Goal: Task Accomplishment & Management: Use online tool/utility

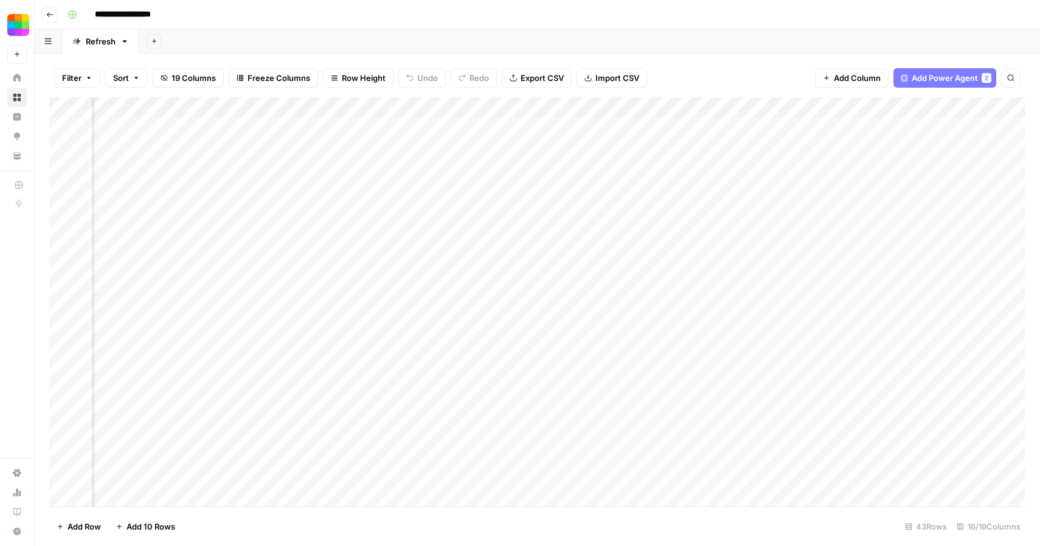
scroll to position [0, 1359]
click at [713, 125] on div "Add Column" at bounding box center [537, 301] width 976 height 409
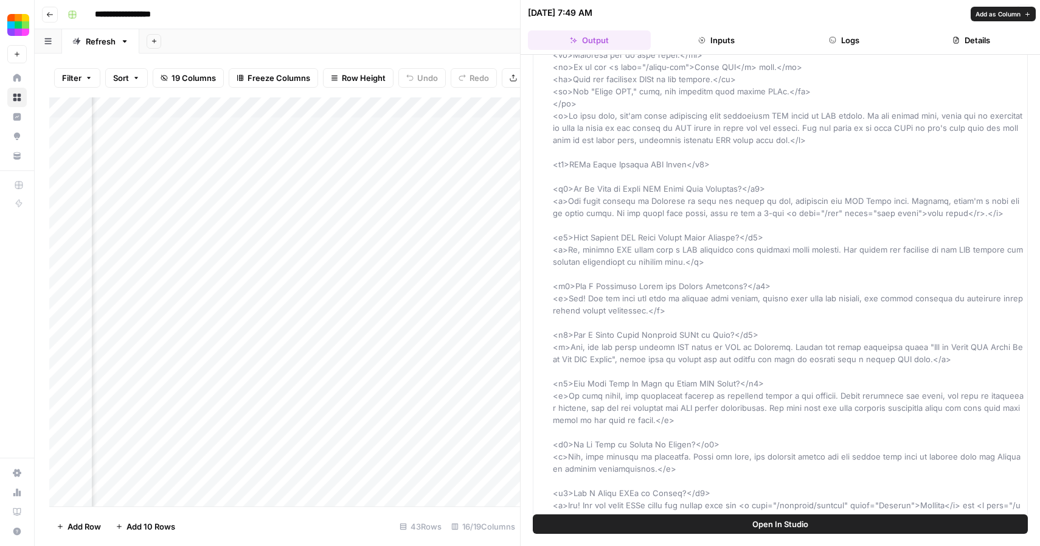
scroll to position [680, 0]
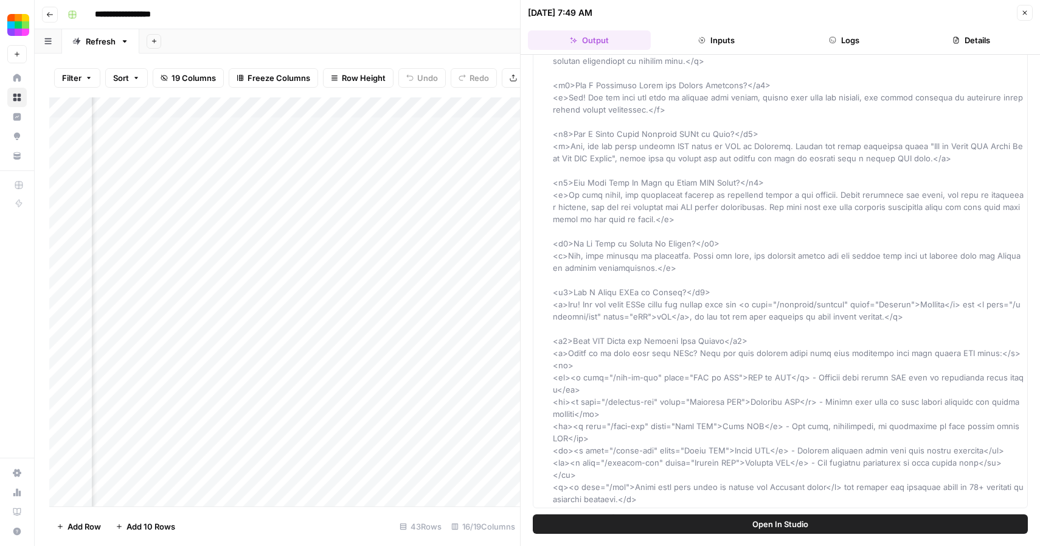
click at [1022, 8] on button "Close" at bounding box center [1025, 13] width 16 height 16
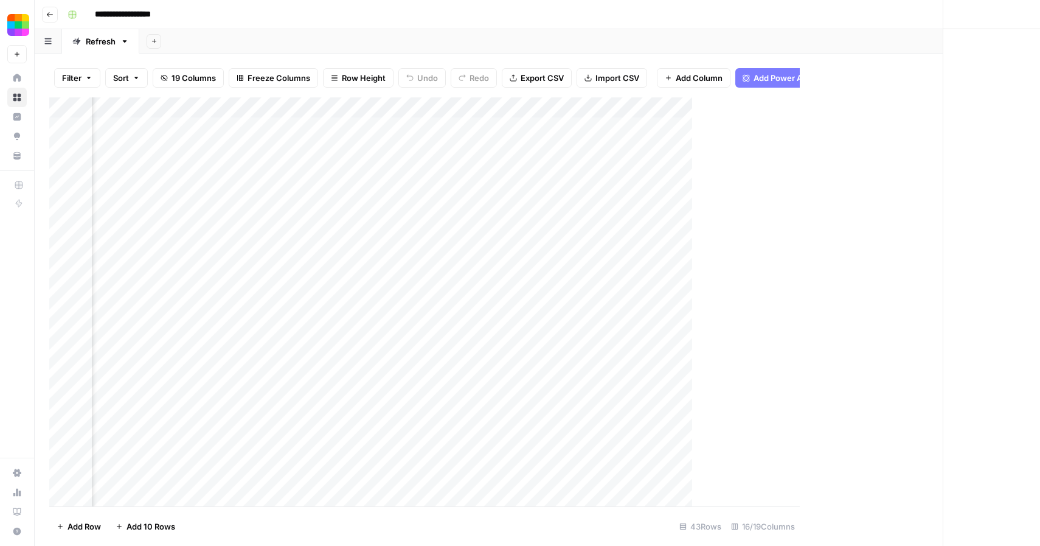
scroll to position [0, 1344]
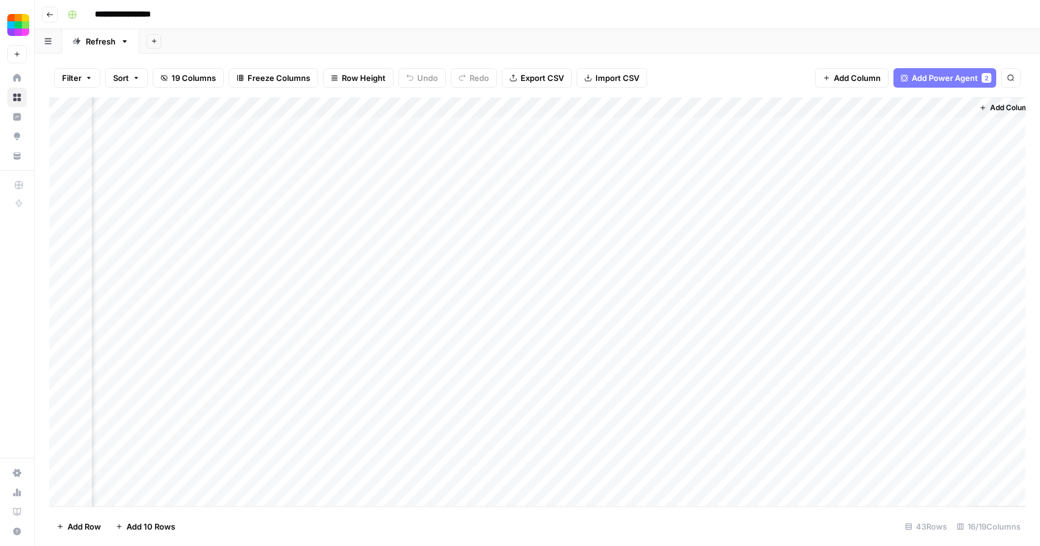
click at [852, 128] on div "Add Column" at bounding box center [537, 301] width 976 height 409
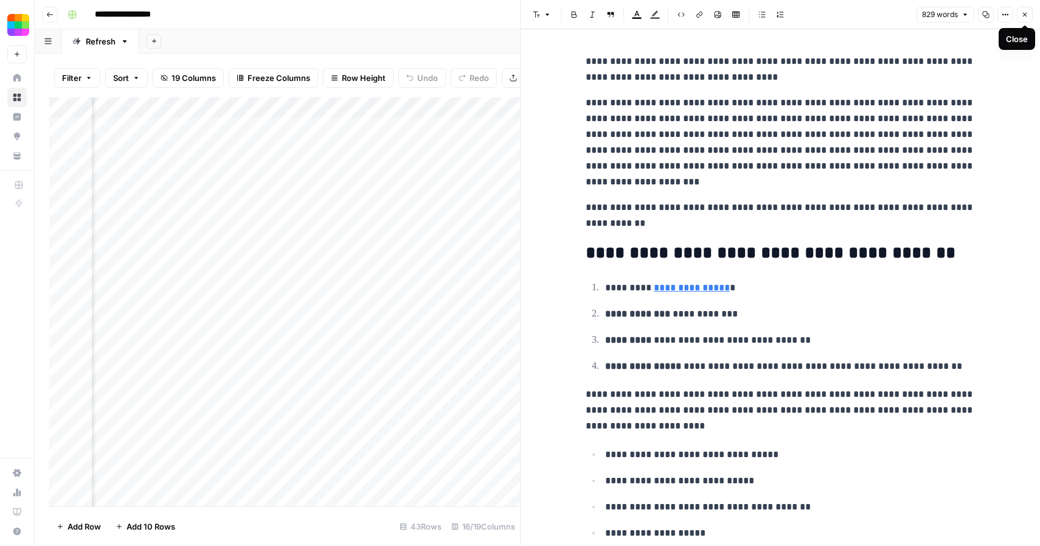
click at [1022, 16] on icon "button" at bounding box center [1024, 14] width 7 height 7
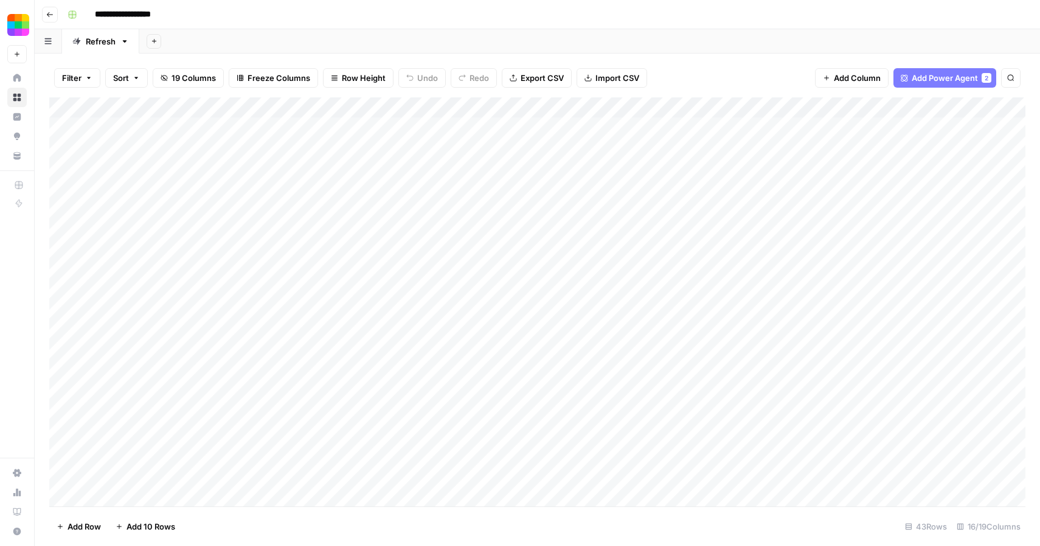
click at [346, 129] on div "Add Column" at bounding box center [537, 301] width 976 height 409
click at [378, 58] on div "Filter Sort 19 Columns Freeze Columns Row Height Undo Redo Export CSV Import CS…" at bounding box center [537, 77] width 976 height 39
click at [295, 147] on div "Add Column" at bounding box center [537, 301] width 976 height 409
click at [476, 103] on div "Add Column" at bounding box center [537, 301] width 976 height 409
click at [632, 56] on div "Filter Sort 19 Columns Freeze Columns Row Height Undo Redo Export CSV Import CS…" at bounding box center [538, 300] width 1006 height 492
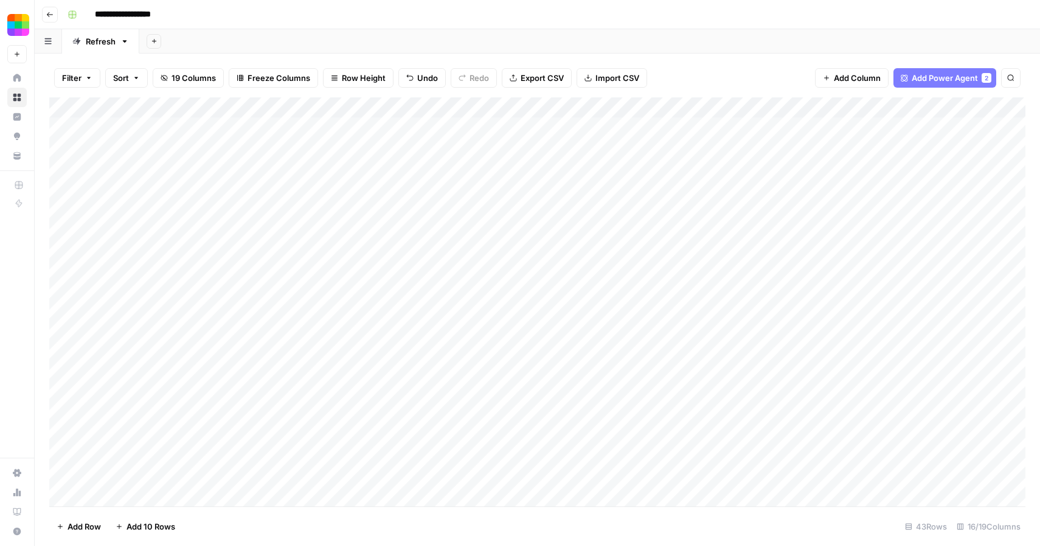
click at [478, 111] on div "Add Column" at bounding box center [537, 301] width 976 height 409
click at [514, 137] on span "All Rows" at bounding box center [519, 136] width 77 height 12
click at [531, 107] on div "Add Column" at bounding box center [537, 301] width 976 height 409
click at [572, 137] on span "All Rows" at bounding box center [573, 136] width 77 height 12
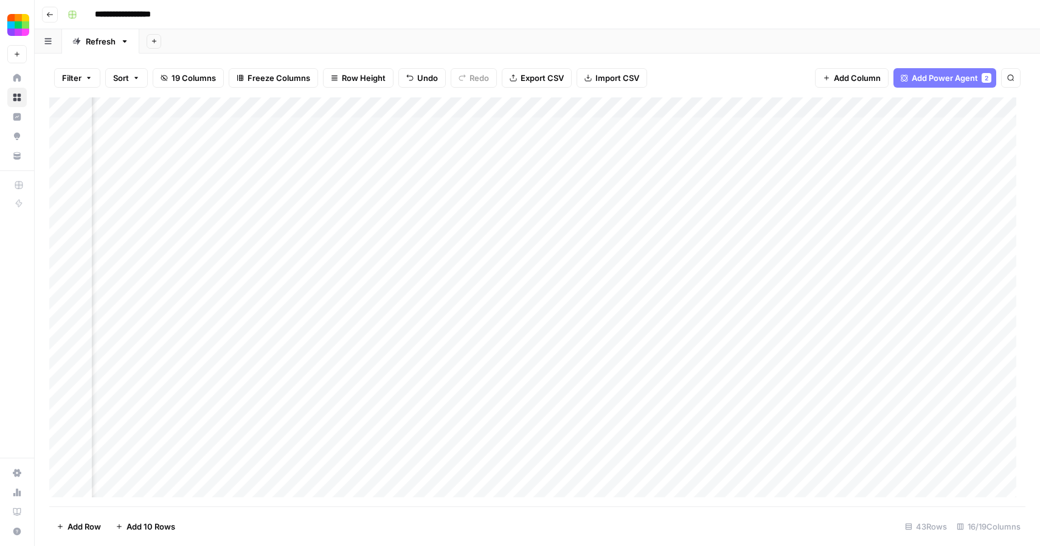
scroll to position [0, 785]
click at [560, 107] on div "Add Column" at bounding box center [537, 301] width 976 height 409
click at [592, 136] on span "All Rows" at bounding box center [602, 136] width 77 height 12
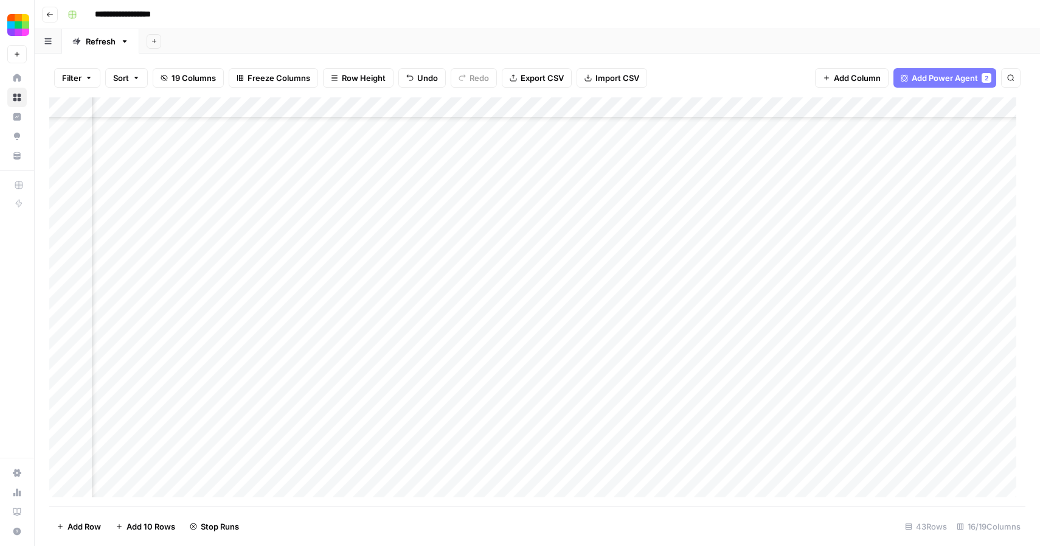
scroll to position [530, 997]
click at [64, 465] on div "Add Column" at bounding box center [537, 301] width 976 height 409
click at [80, 524] on span "Delete 1 Row" at bounding box center [81, 526] width 49 height 12
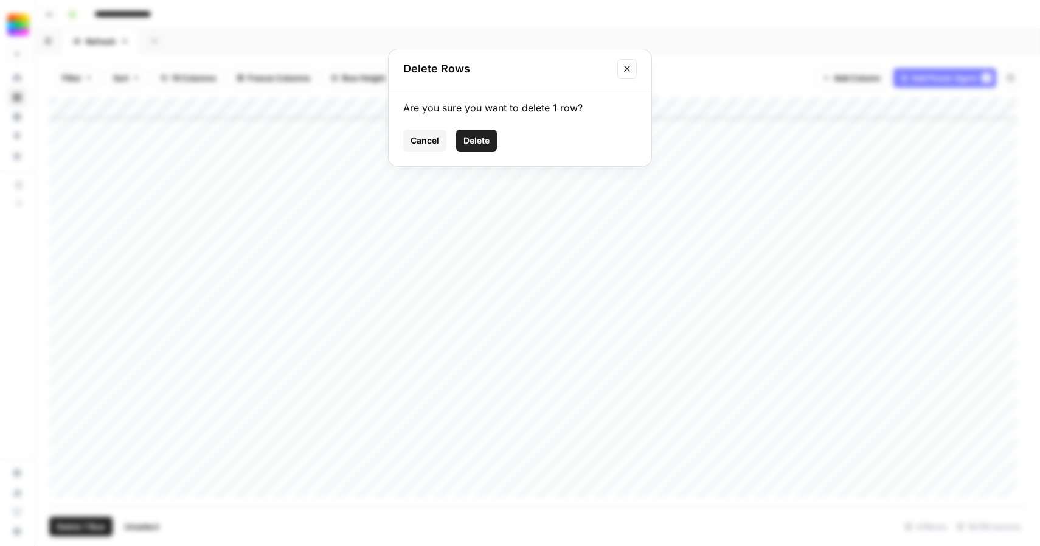
click at [478, 140] on span "Delete" at bounding box center [477, 140] width 26 height 12
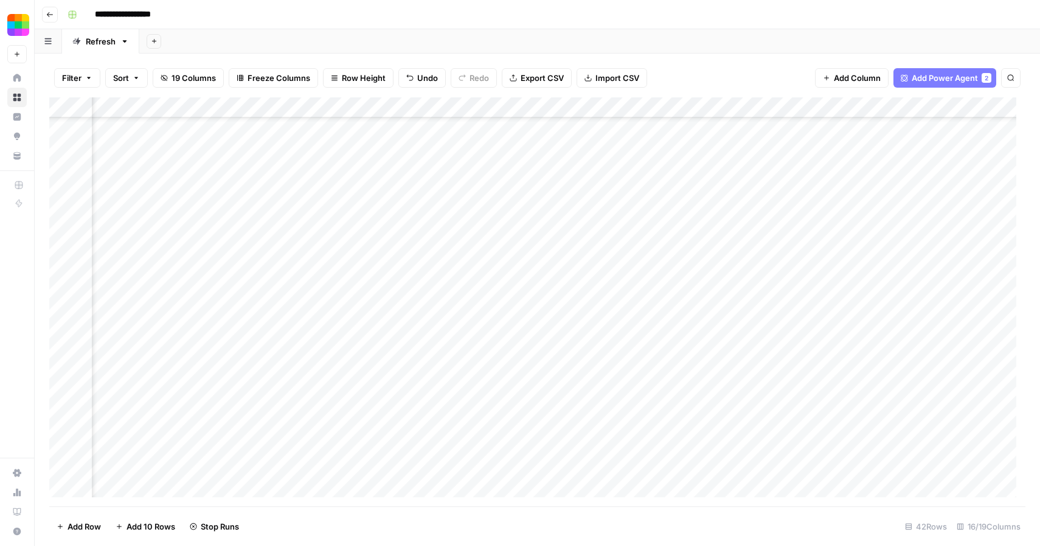
scroll to position [0, 741]
click at [603, 291] on div "Add Column" at bounding box center [537, 301] width 976 height 409
click at [603, 396] on div "Add Column" at bounding box center [537, 301] width 976 height 409
click at [602, 418] on div "Add Column" at bounding box center [537, 301] width 976 height 409
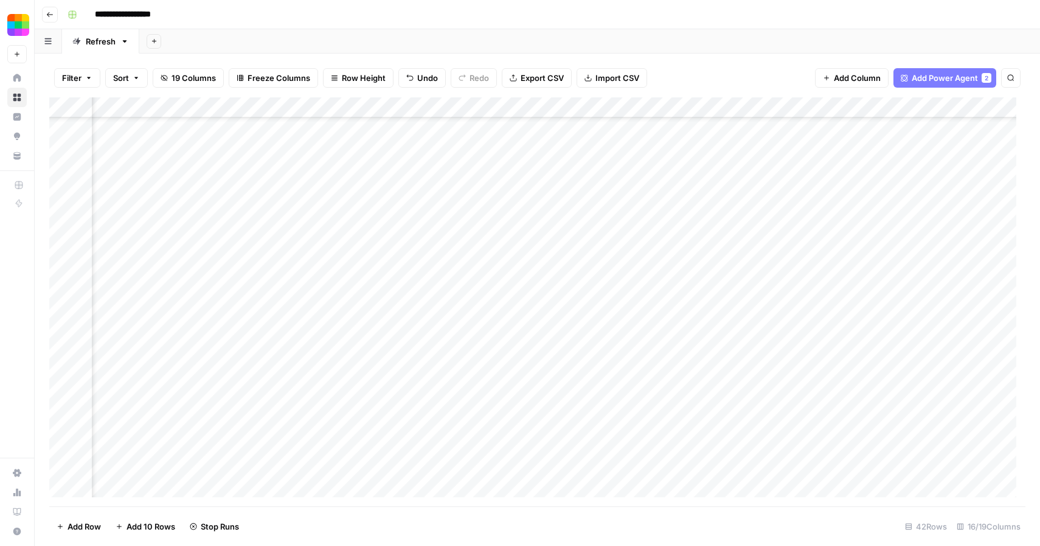
scroll to position [509, 741]
click at [602, 280] on div "Add Column" at bounding box center [537, 301] width 976 height 409
click at [701, 105] on div "Add Column" at bounding box center [537, 301] width 976 height 409
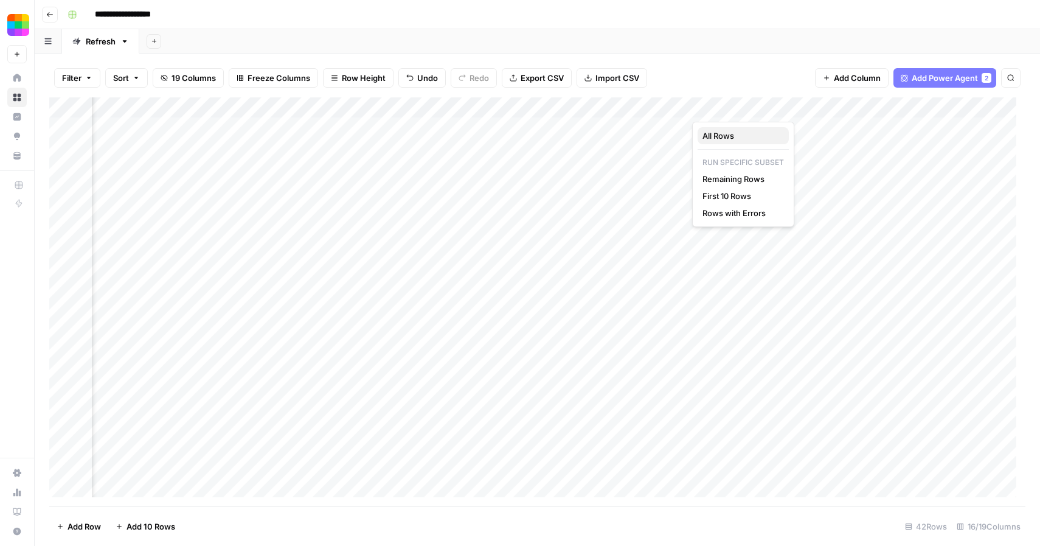
click at [722, 130] on span "All Rows" at bounding box center [741, 136] width 77 height 12
click at [731, 109] on div "Add Column" at bounding box center [537, 301] width 976 height 409
click at [758, 134] on span "All Rows" at bounding box center [771, 136] width 77 height 12
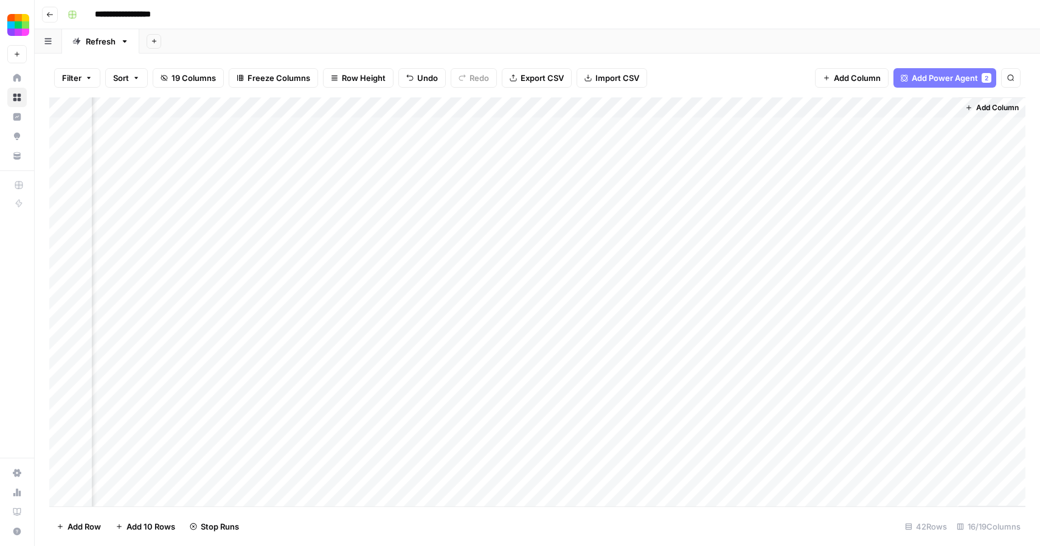
click at [727, 105] on div "Add Column" at bounding box center [537, 301] width 976 height 409
click at [729, 105] on div "Add Column" at bounding box center [537, 301] width 976 height 409
click at [748, 130] on span "All Rows" at bounding box center [771, 136] width 77 height 12
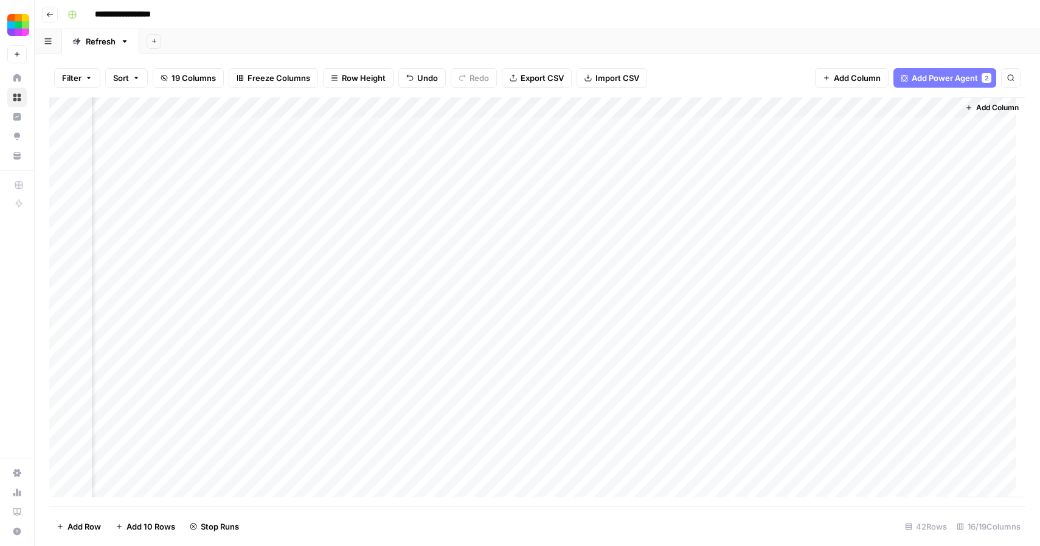
click at [705, 71] on div "Filter Sort 19 Columns Freeze Columns Row Height Undo Redo Export CSV Import CS…" at bounding box center [537, 77] width 976 height 39
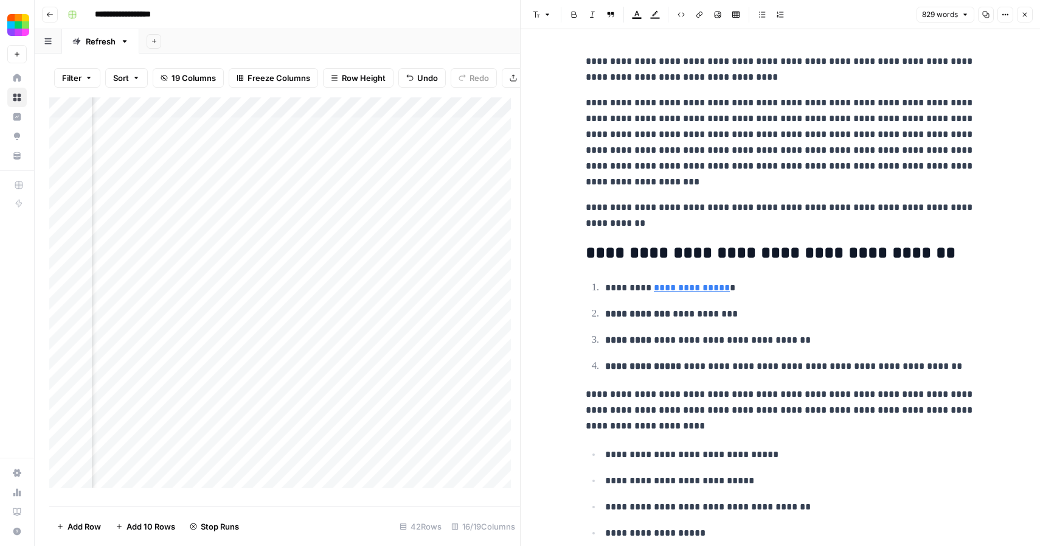
click at [1025, 12] on icon "button" at bounding box center [1024, 14] width 7 height 7
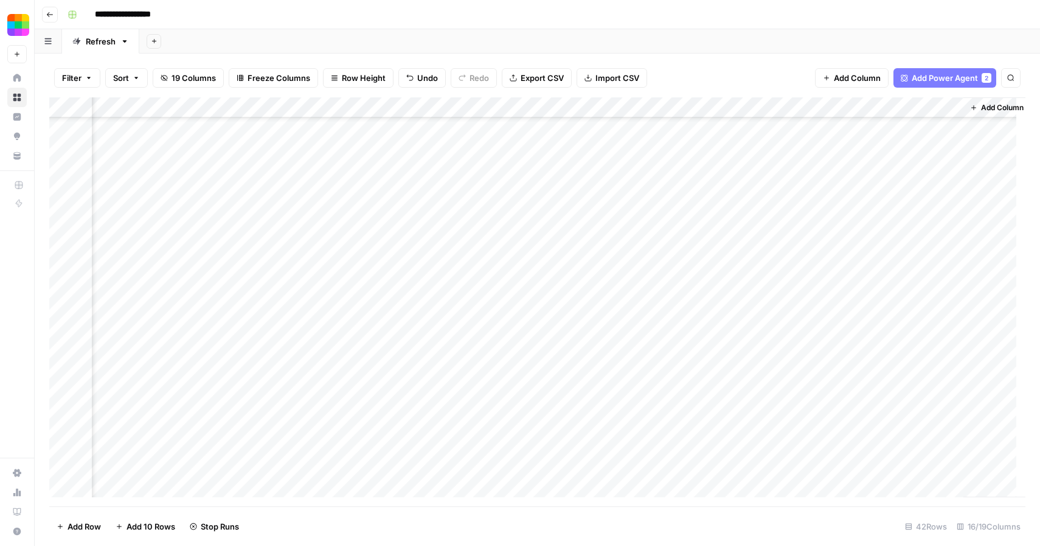
scroll to position [0, 1353]
click at [764, 74] on div "Filter Sort 19 Columns Freeze Columns Row Height Undo Redo Export CSV Import CS…" at bounding box center [537, 77] width 976 height 39
click at [715, 128] on div "Add Column" at bounding box center [537, 301] width 976 height 409
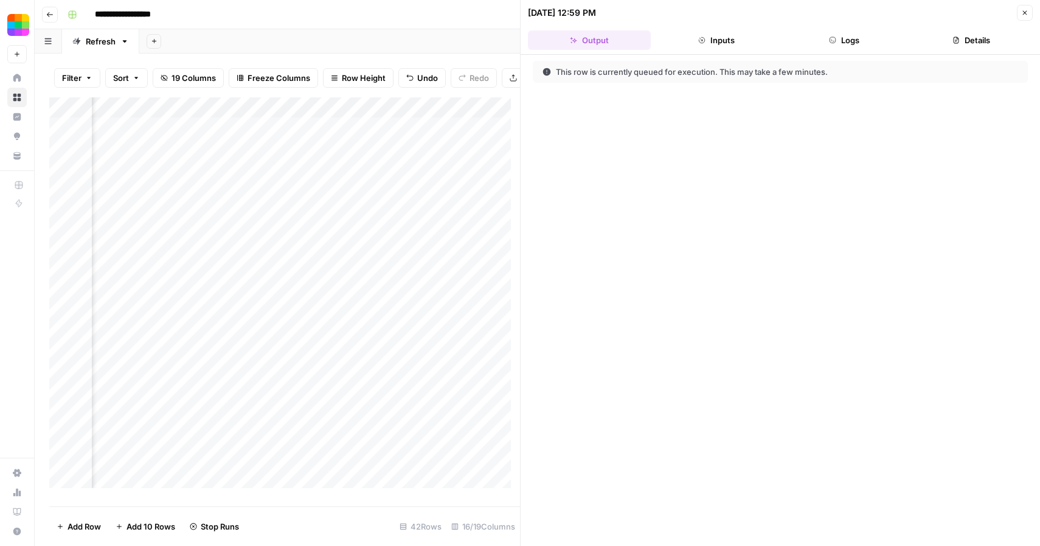
click at [829, 38] on icon "button" at bounding box center [832, 40] width 7 height 7
click at [712, 41] on button "Inputs" at bounding box center [717, 39] width 123 height 19
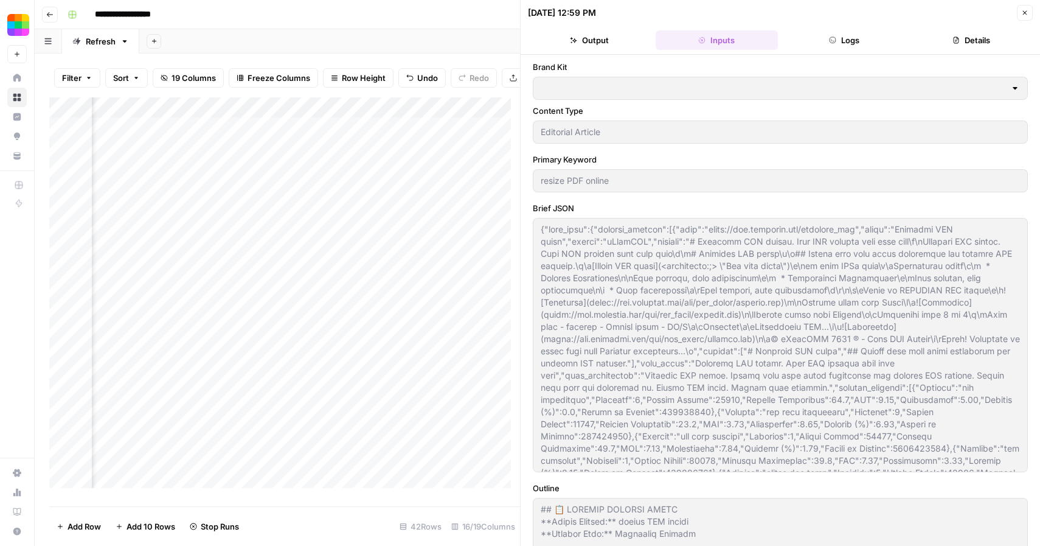
type input "Smallpdf"
click at [1025, 10] on icon "button" at bounding box center [1024, 12] width 7 height 7
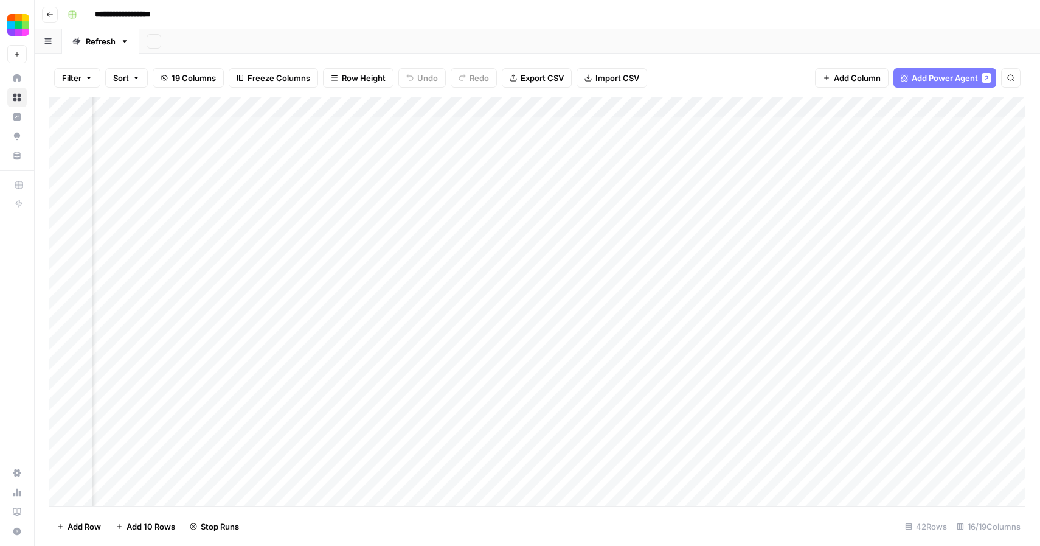
scroll to position [0, 1359]
click at [563, 130] on div "Add Column" at bounding box center [537, 301] width 976 height 409
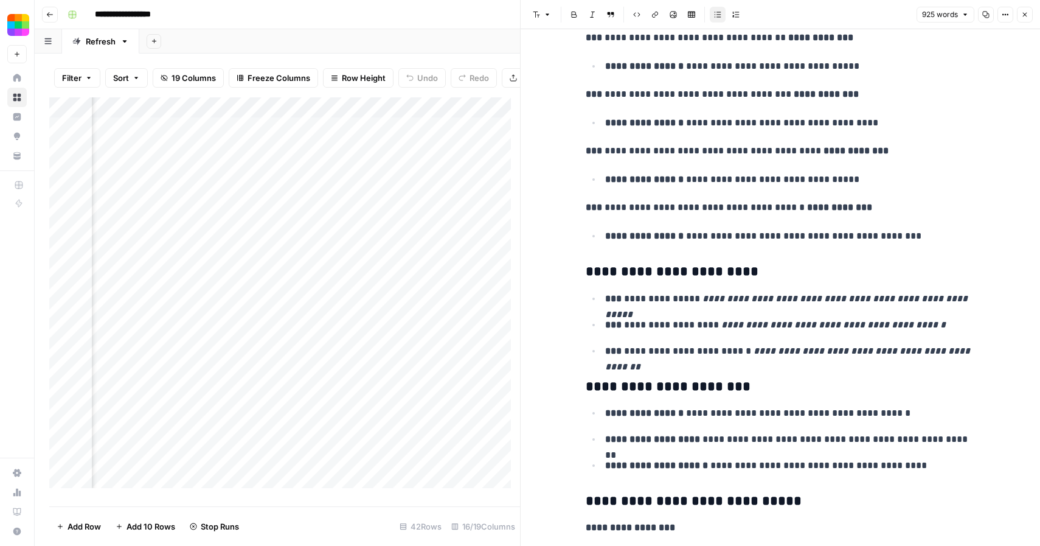
scroll to position [1631, 0]
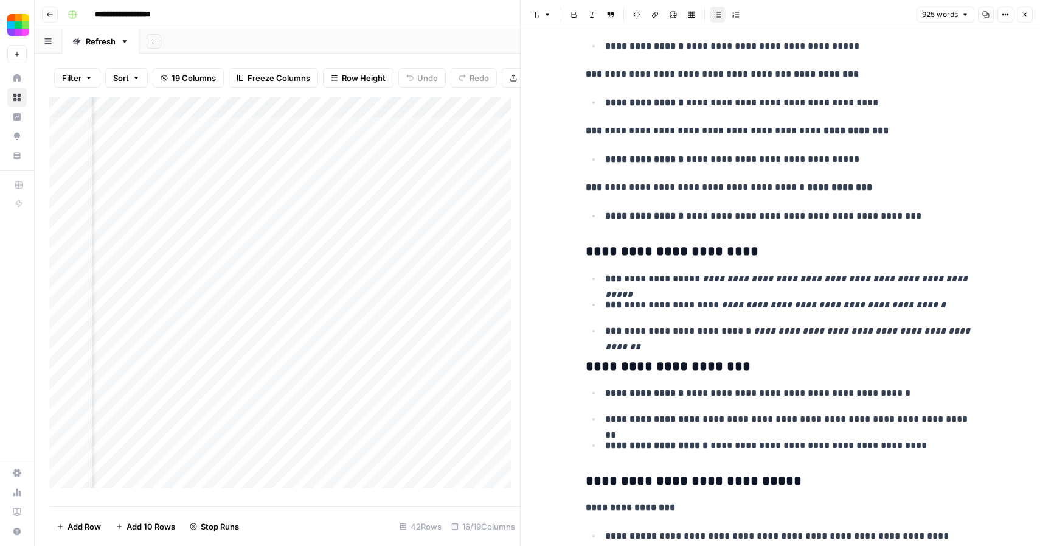
click at [1026, 13] on icon "button" at bounding box center [1025, 15] width 4 height 4
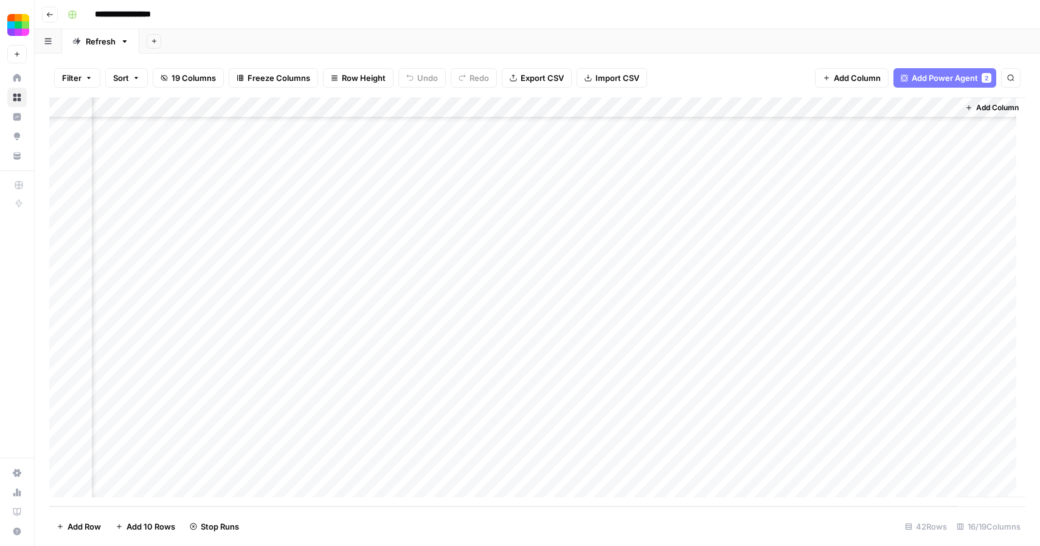
scroll to position [0, 1368]
click at [703, 130] on div "Add Column" at bounding box center [537, 301] width 976 height 409
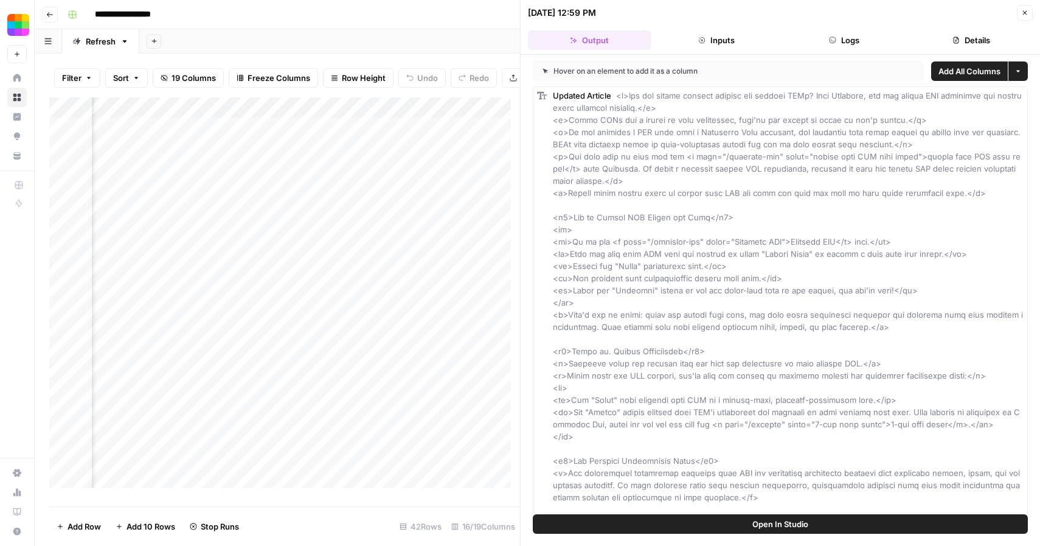
click at [846, 43] on button "Logs" at bounding box center [844, 39] width 123 height 19
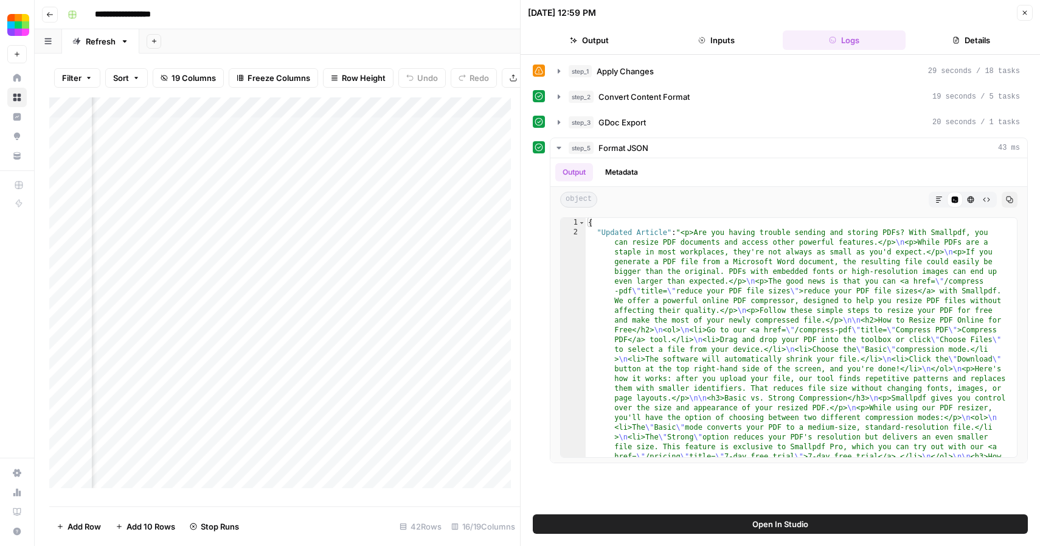
click at [600, 40] on button "Output" at bounding box center [589, 39] width 123 height 19
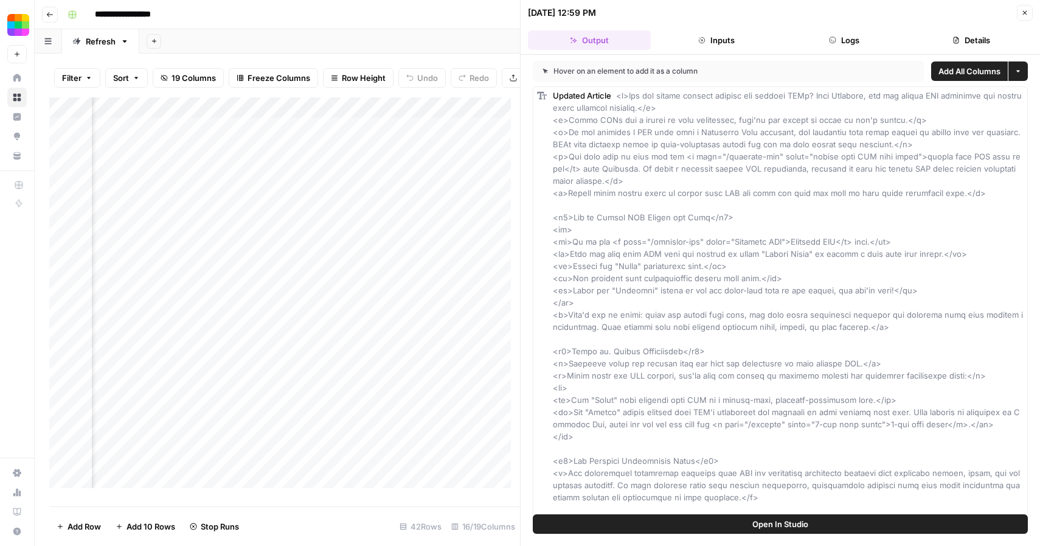
click at [1023, 14] on icon "button" at bounding box center [1024, 12] width 7 height 7
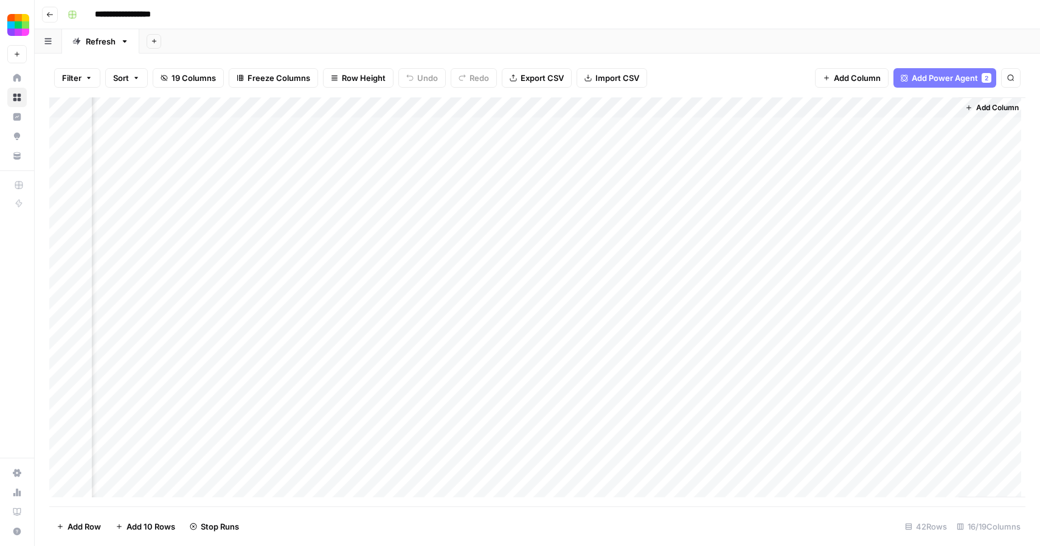
scroll to position [0, 1353]
click at [842, 128] on div "Add Column" at bounding box center [537, 301] width 976 height 409
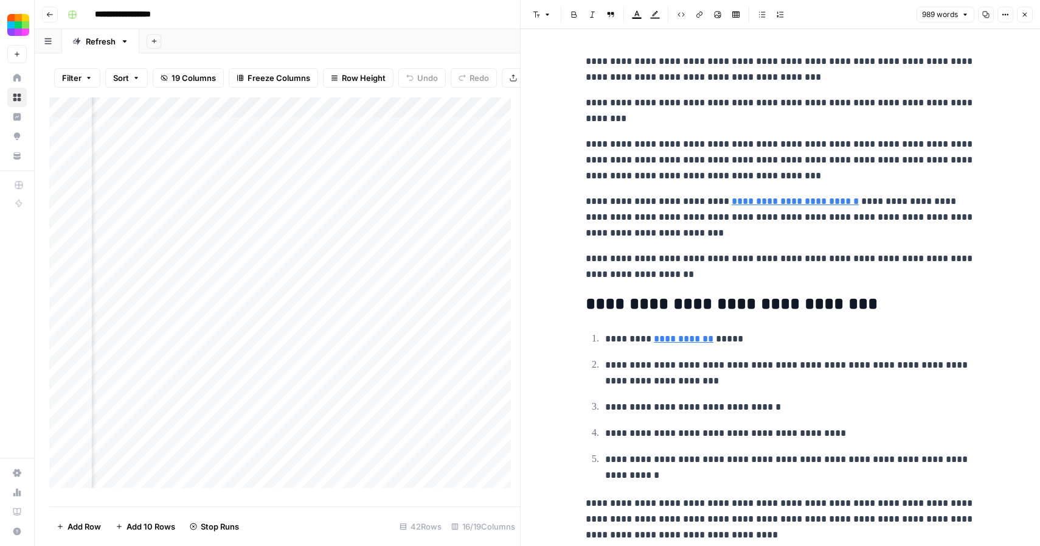
click at [1025, 13] on icon "button" at bounding box center [1024, 14] width 7 height 7
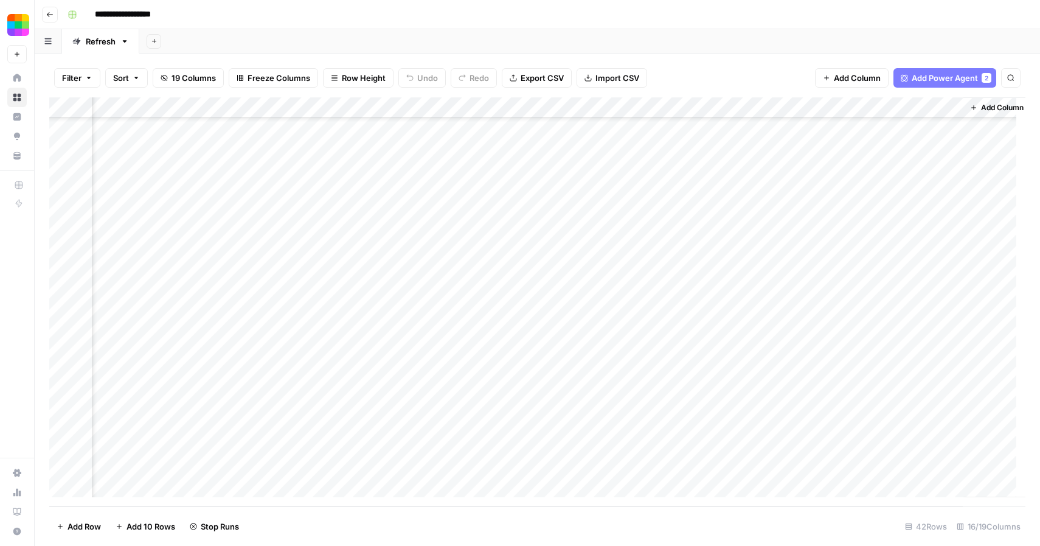
scroll to position [0, 1353]
click at [715, 168] on div "Add Column" at bounding box center [537, 301] width 976 height 409
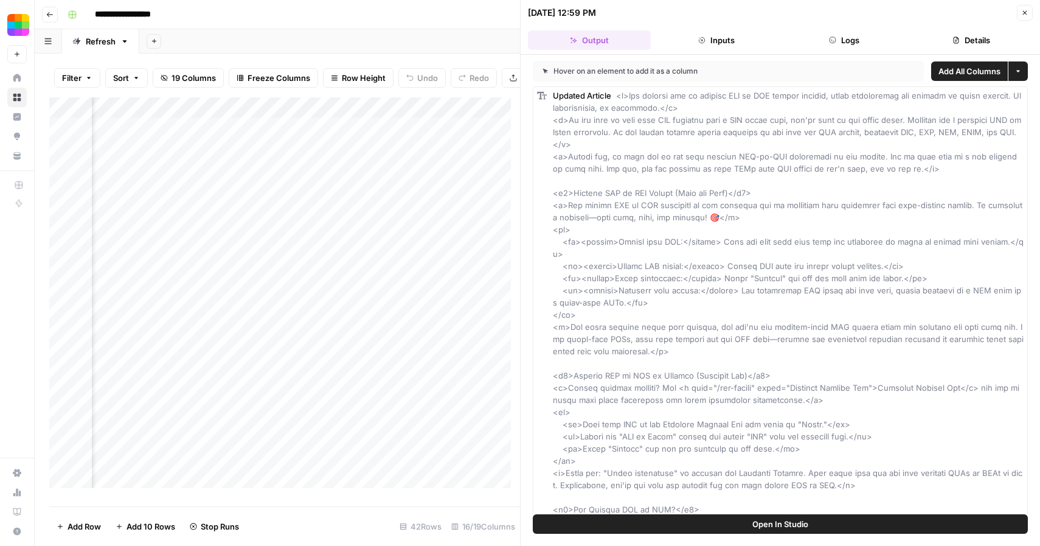
click at [830, 41] on icon "button" at bounding box center [832, 40] width 7 height 7
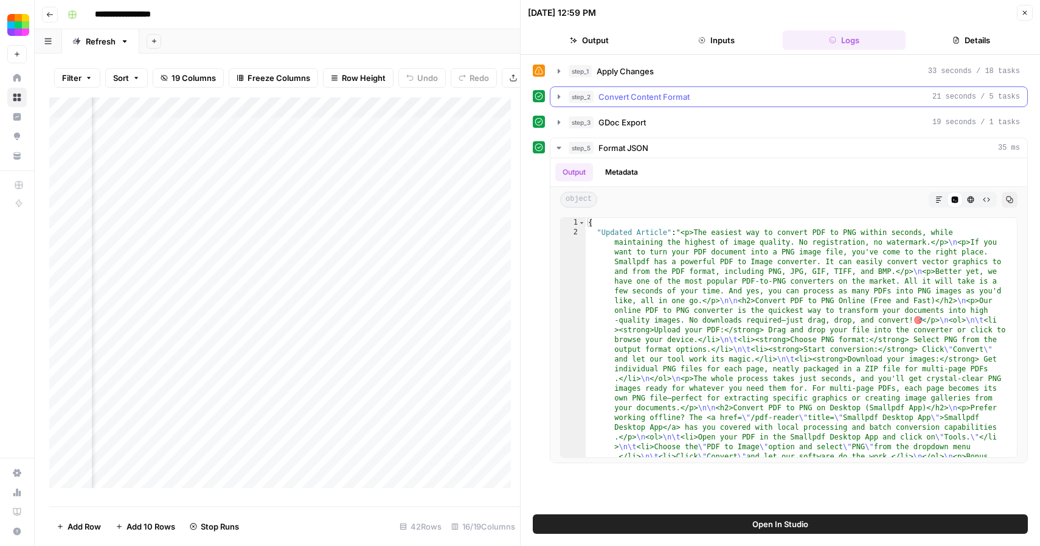
click at [556, 96] on icon "button" at bounding box center [559, 97] width 10 height 10
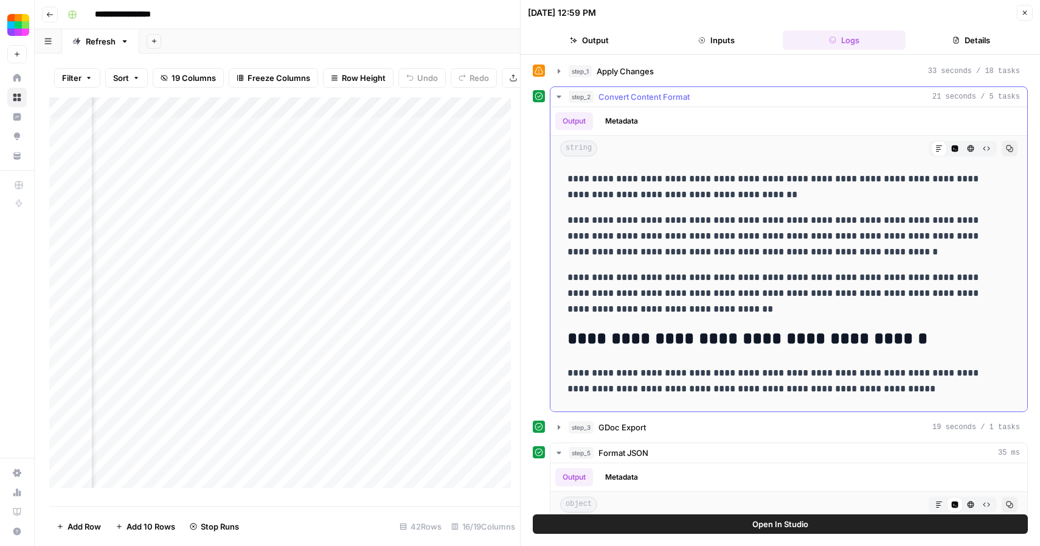
click at [558, 96] on icon "button" at bounding box center [559, 97] width 4 height 2
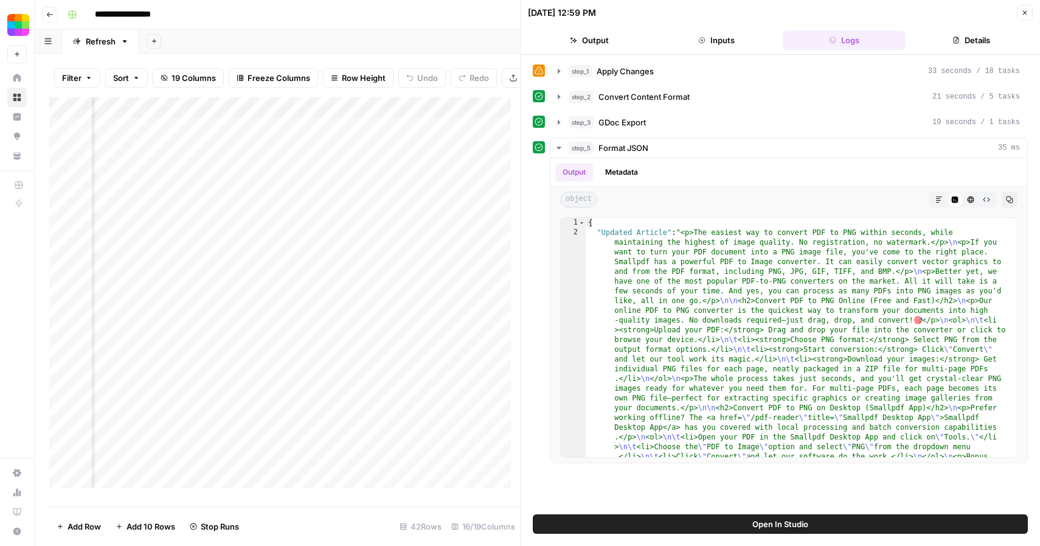
click at [1026, 9] on icon "button" at bounding box center [1024, 12] width 7 height 7
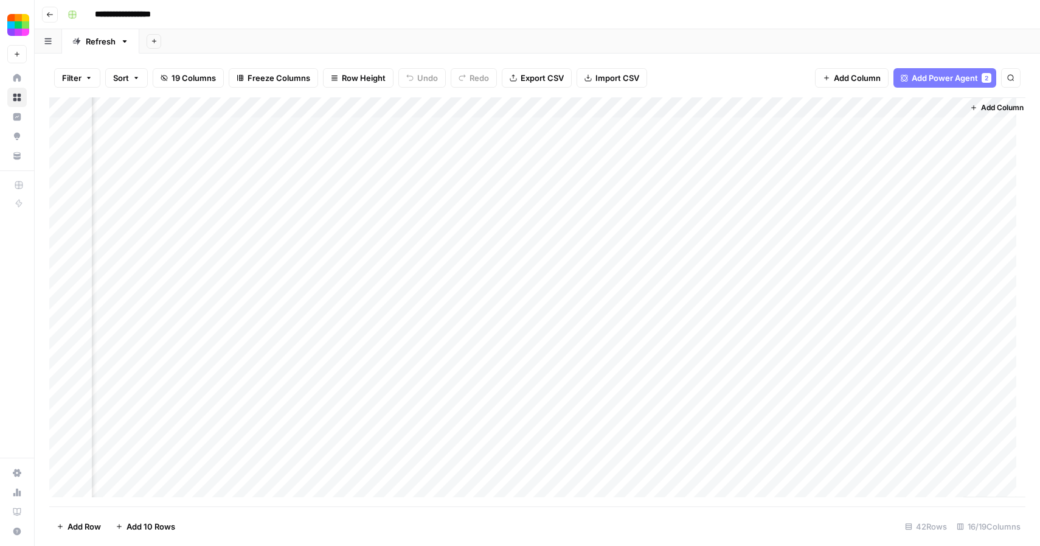
scroll to position [0, 1353]
click at [715, 168] on div "Add Column" at bounding box center [537, 301] width 976 height 409
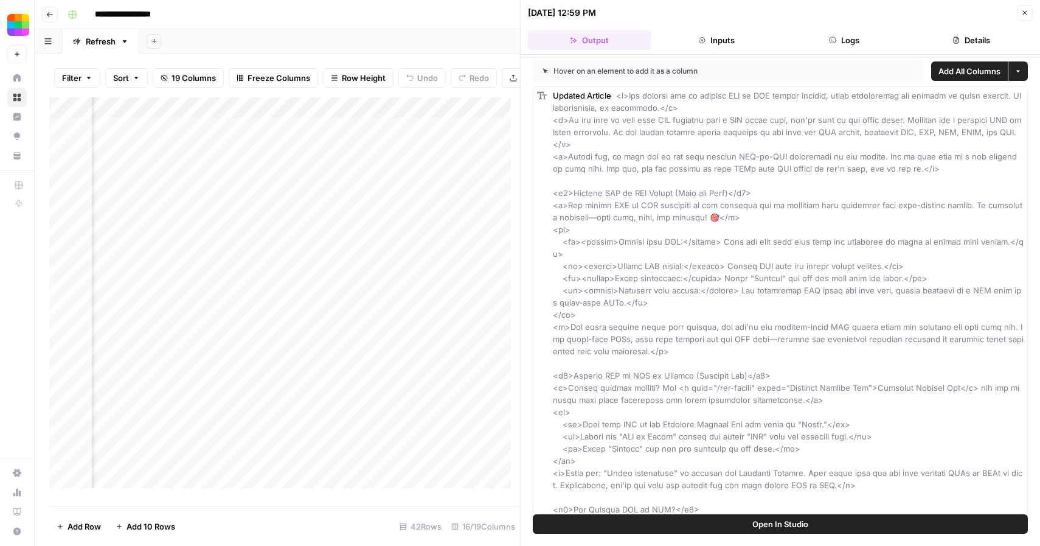
click at [851, 41] on button "Logs" at bounding box center [844, 39] width 123 height 19
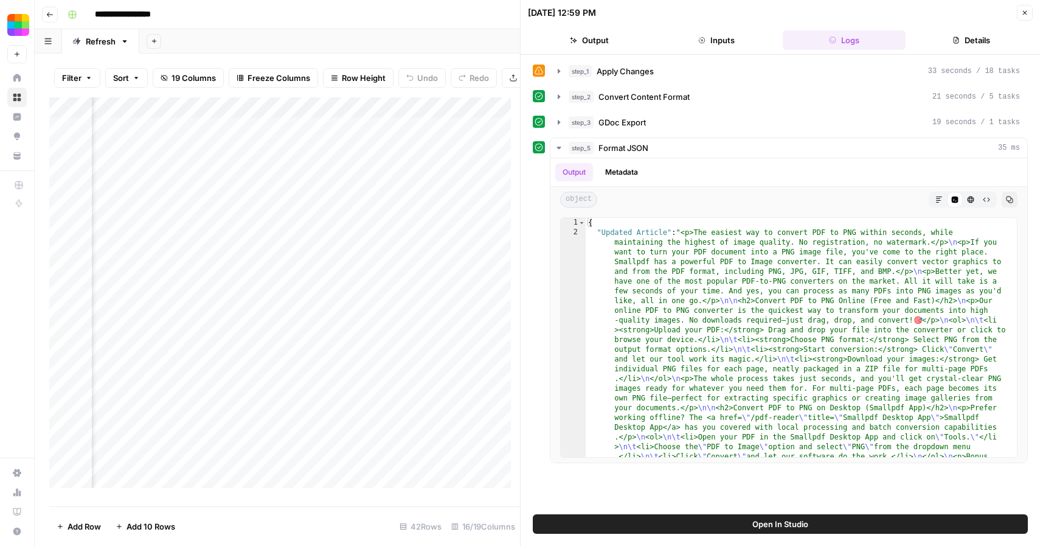
click at [1020, 12] on button "Close" at bounding box center [1025, 13] width 16 height 16
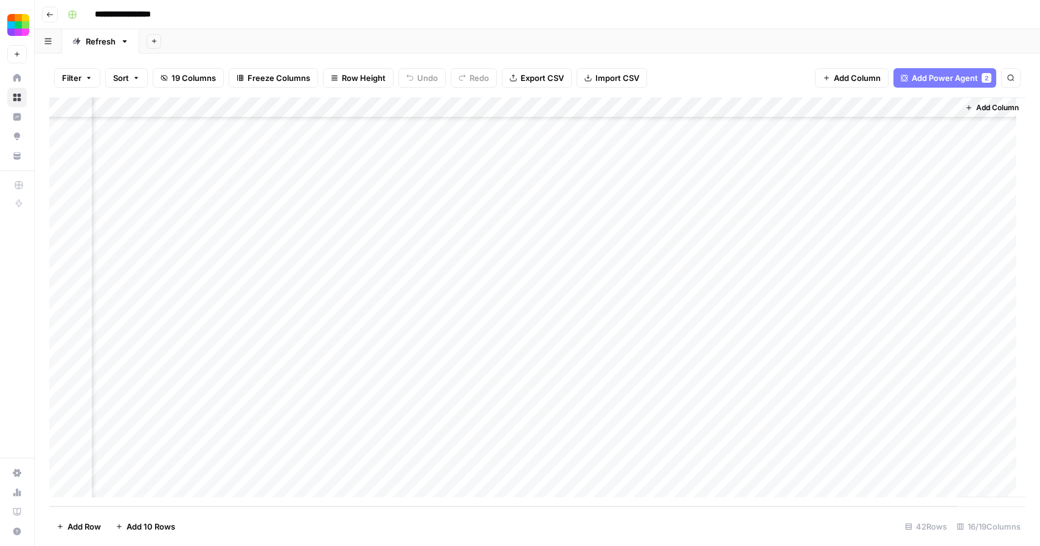
scroll to position [0, 1368]
click at [933, 126] on div "Add Column" at bounding box center [537, 301] width 976 height 409
click at [892, 151] on div "Add Column" at bounding box center [537, 301] width 976 height 409
click at [934, 145] on div "Add Column" at bounding box center [537, 301] width 976 height 409
click at [938, 169] on div "Add Column" at bounding box center [537, 301] width 976 height 409
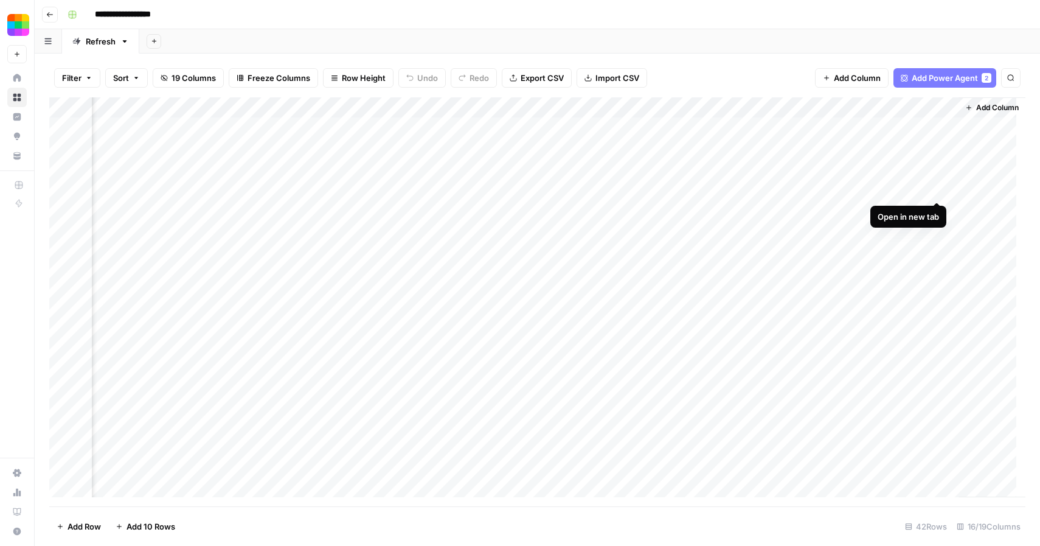
click at [940, 184] on div "Add Column" at bounding box center [537, 301] width 976 height 409
click at [934, 211] on div "Add Column" at bounding box center [537, 301] width 976 height 409
click at [935, 231] on div "Add Column" at bounding box center [537, 301] width 976 height 409
click at [941, 251] on div "Add Column" at bounding box center [537, 301] width 976 height 409
click at [937, 271] on div "Add Column" at bounding box center [537, 301] width 976 height 409
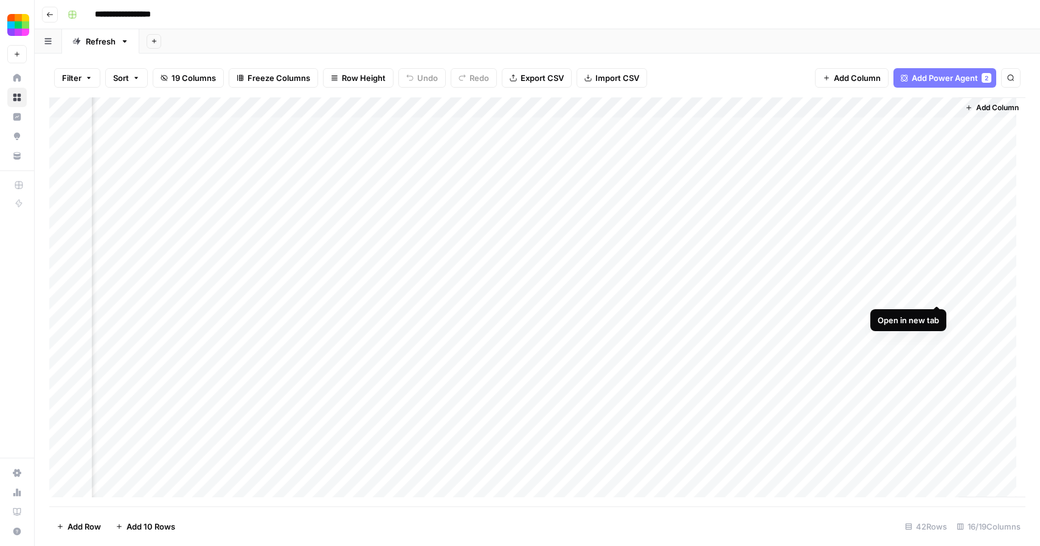
click at [936, 293] on div "Add Column" at bounding box center [537, 301] width 976 height 409
click at [935, 311] on div "Add Column" at bounding box center [537, 301] width 976 height 409
click at [939, 333] on div "Add Column" at bounding box center [537, 301] width 976 height 409
click at [939, 354] on div "Add Column" at bounding box center [537, 301] width 976 height 409
click at [939, 375] on div "Add Column" at bounding box center [537, 301] width 976 height 409
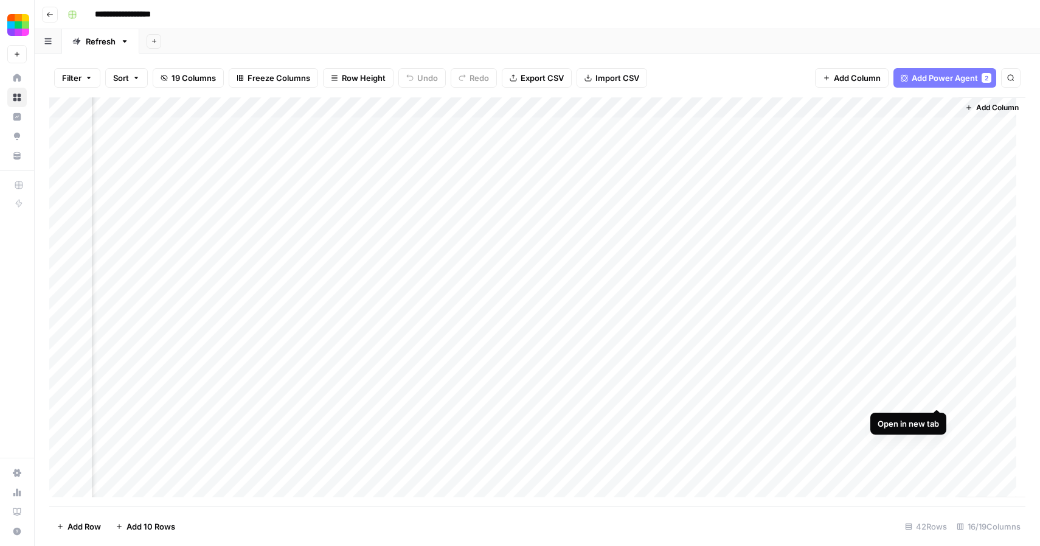
click at [936, 394] on div "Add Column" at bounding box center [537, 301] width 976 height 409
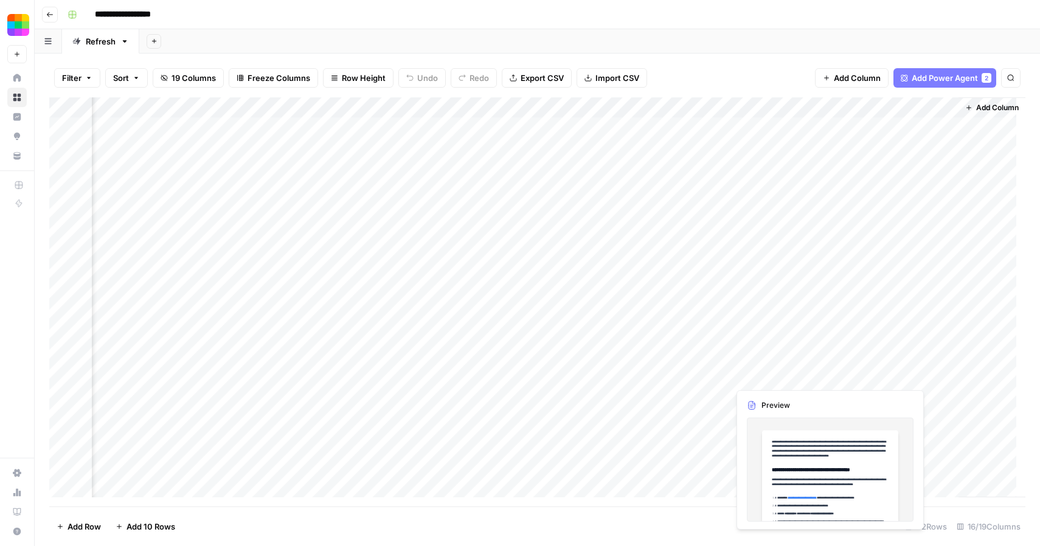
click at [760, 380] on div "Add Column" at bounding box center [537, 301] width 976 height 409
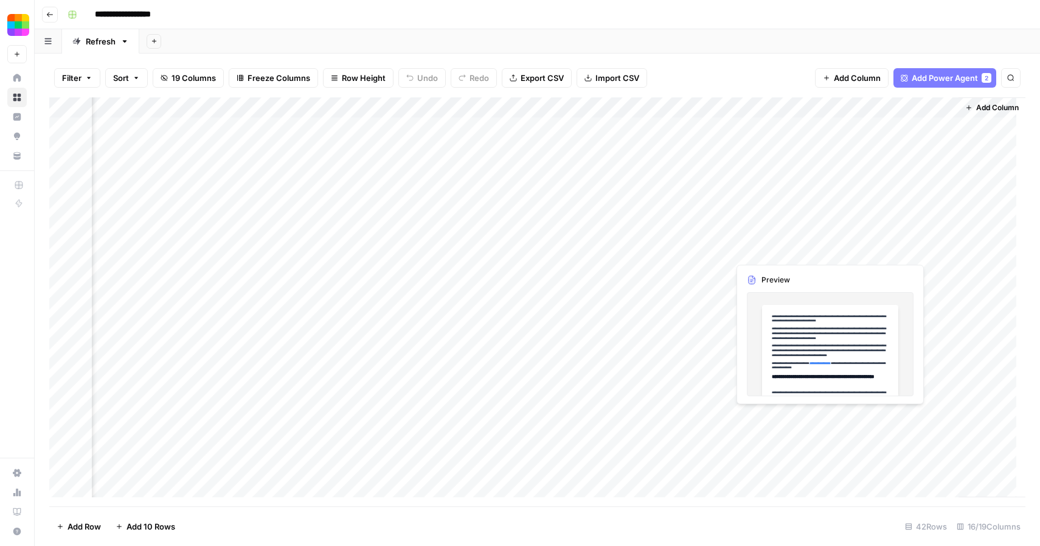
click at [773, 418] on div "Add Column" at bounding box center [537, 301] width 976 height 409
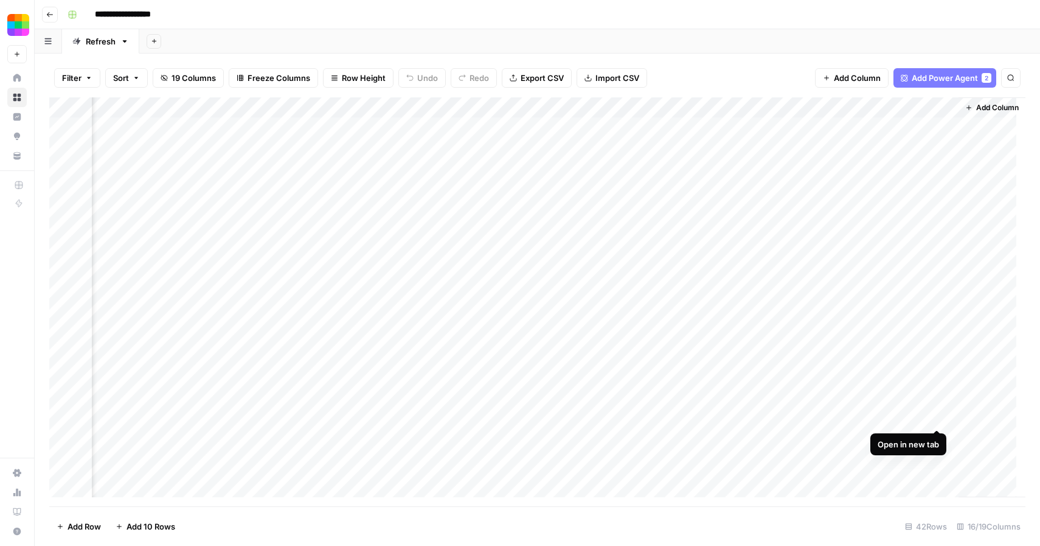
click at [934, 417] on div "Add Column" at bounding box center [537, 301] width 976 height 409
click at [937, 437] on div "Add Column" at bounding box center [537, 301] width 976 height 409
click at [947, 459] on div "Add Column" at bounding box center [537, 301] width 976 height 409
click at [944, 480] on div "Add Column" at bounding box center [537, 301] width 976 height 409
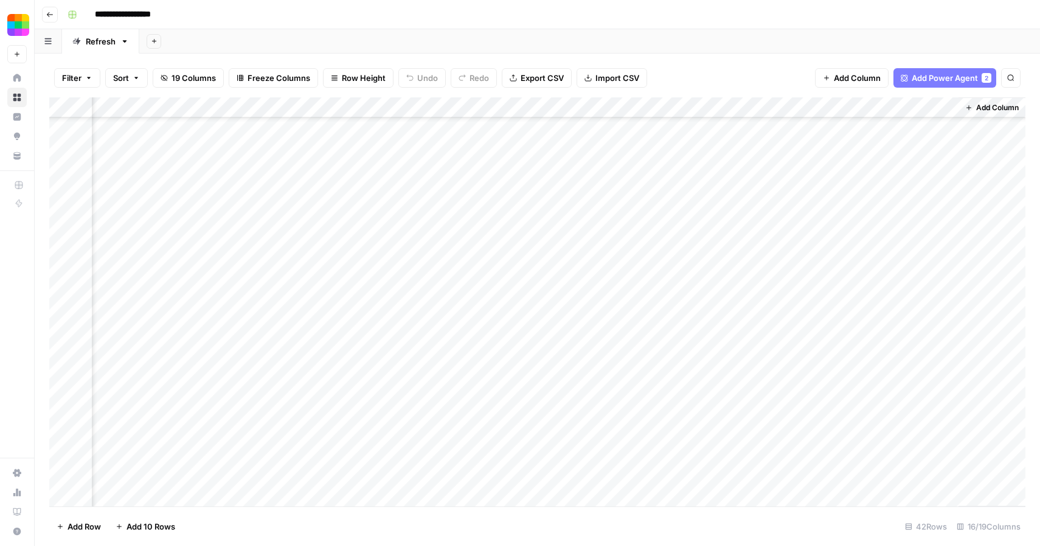
scroll to position [245, 1359]
click at [945, 254] on div "Add Column" at bounding box center [537, 301] width 976 height 409
click at [946, 278] on div "Add Column" at bounding box center [537, 301] width 976 height 409
click at [945, 296] on div "Add Column" at bounding box center [537, 301] width 976 height 409
click at [948, 315] on div "Add Column" at bounding box center [537, 301] width 976 height 409
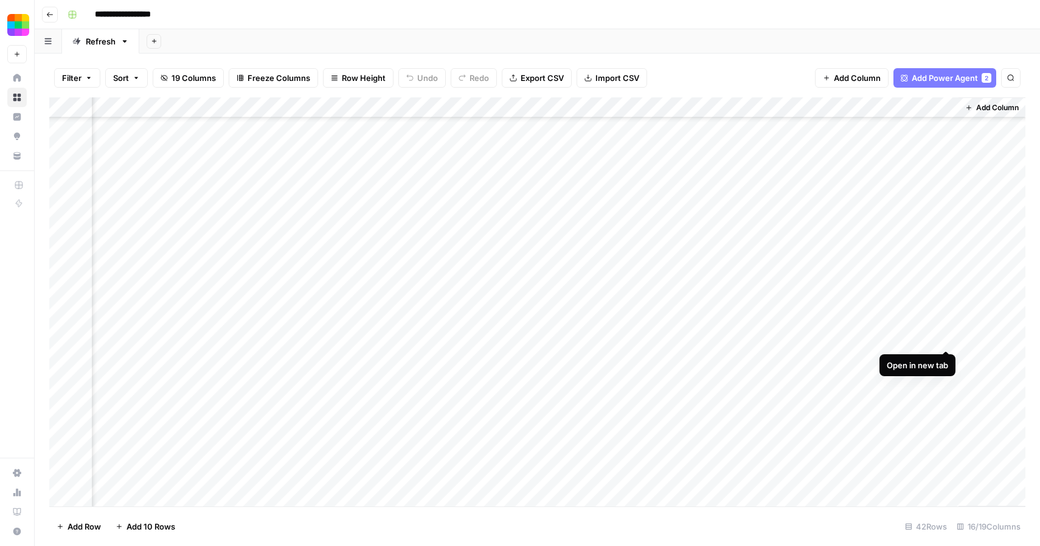
click at [947, 335] on div "Add Column" at bounding box center [537, 301] width 976 height 409
click at [947, 358] on div "Add Column" at bounding box center [537, 301] width 976 height 409
click at [948, 379] on div "Add Column" at bounding box center [537, 301] width 976 height 409
click at [945, 400] on div "Add Column" at bounding box center [537, 301] width 976 height 409
click at [944, 417] on div "Add Column" at bounding box center [537, 301] width 976 height 409
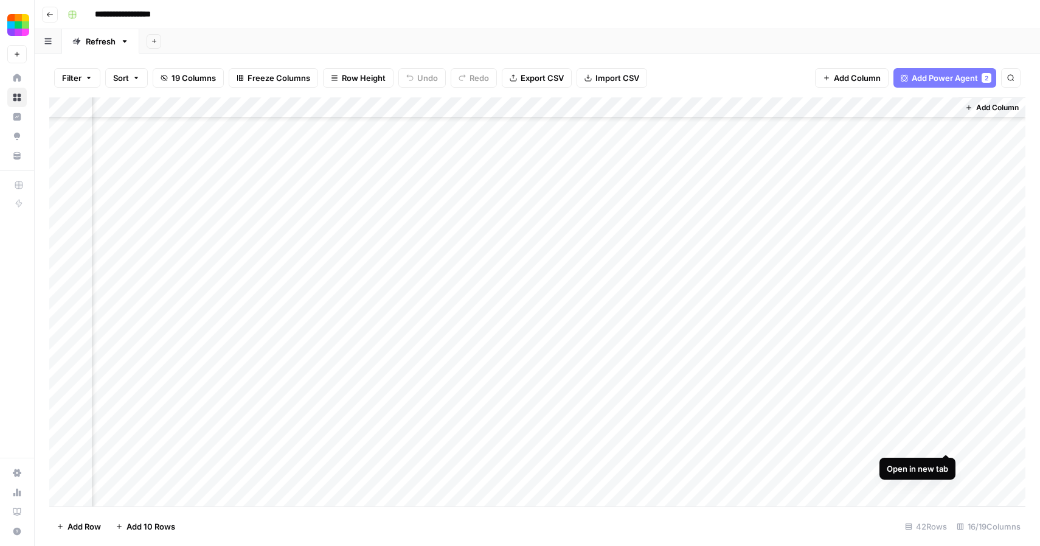
click at [948, 439] on div "Add Column" at bounding box center [537, 301] width 976 height 409
click at [944, 462] on div "Add Column" at bounding box center [537, 301] width 976 height 409
click at [944, 481] on div "Add Column" at bounding box center [537, 301] width 976 height 409
click at [835, 228] on div "Add Column" at bounding box center [537, 301] width 976 height 409
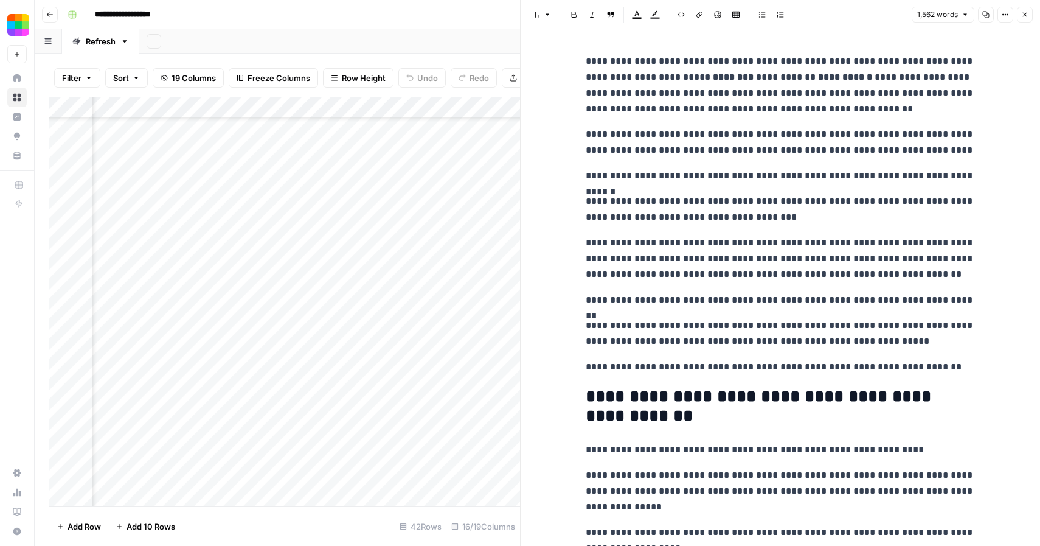
click at [1026, 11] on icon "button" at bounding box center [1024, 14] width 7 height 7
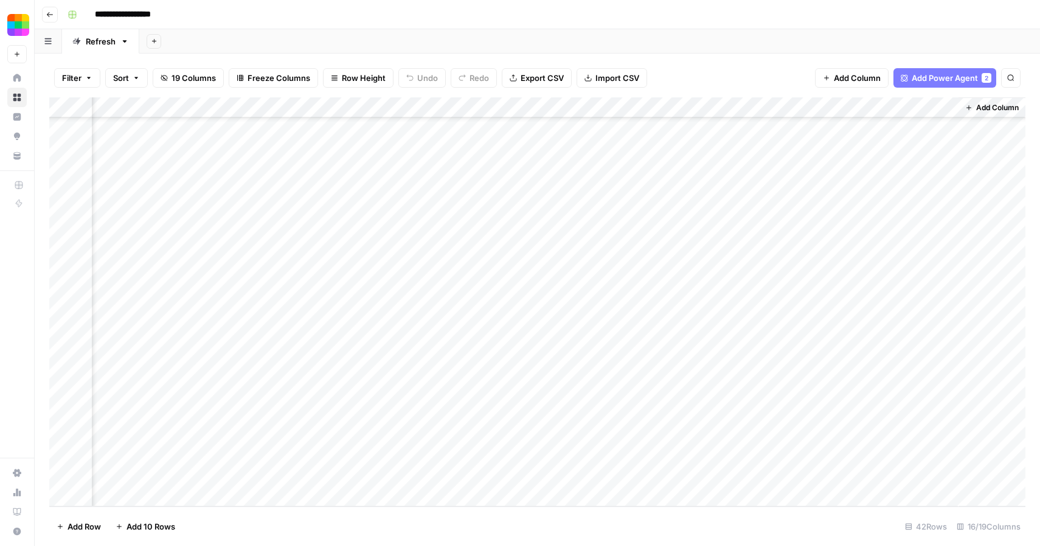
scroll to position [500, 1344]
click at [962, 246] on div "Add Column" at bounding box center [537, 301] width 976 height 409
click at [961, 267] on div "Add Column" at bounding box center [537, 301] width 976 height 409
click at [962, 290] on div "Add Column" at bounding box center [537, 301] width 976 height 409
click at [964, 310] on div "Add Column" at bounding box center [537, 301] width 976 height 409
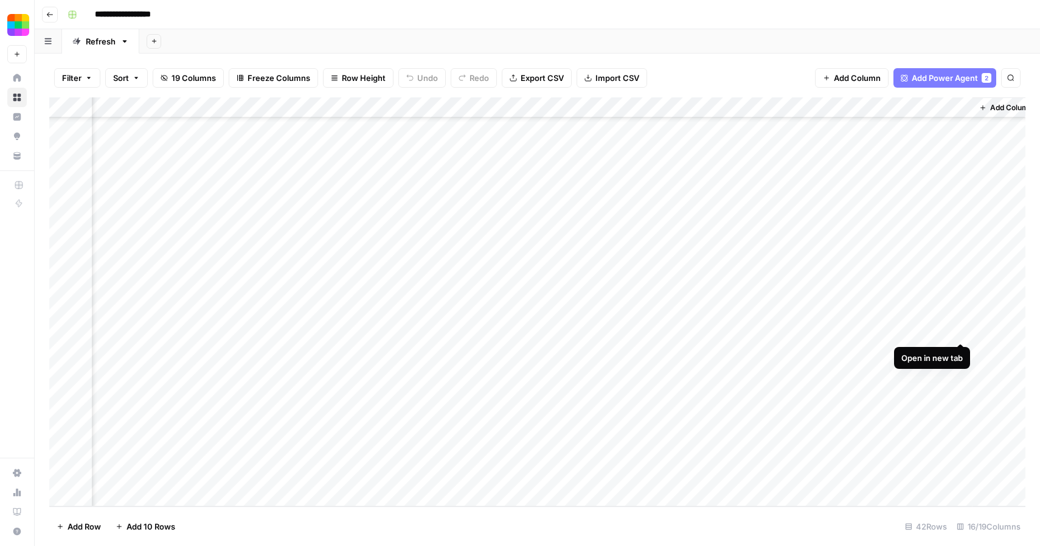
click at [963, 329] on div "Add Column" at bounding box center [537, 301] width 976 height 409
click at [959, 352] on div "Add Column" at bounding box center [537, 301] width 976 height 409
click at [962, 369] on div "Add Column" at bounding box center [537, 301] width 976 height 409
click at [961, 392] on div "Add Column" at bounding box center [537, 301] width 976 height 409
click at [960, 412] on div "Add Column" at bounding box center [537, 301] width 976 height 409
